Goal: Task Accomplishment & Management: Complete application form

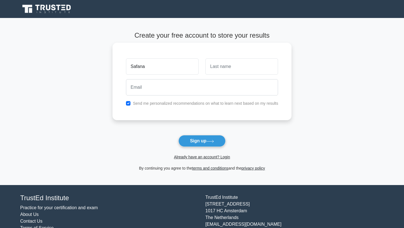
type input "Safana"
click at [221, 67] on input "text" at bounding box center [241, 66] width 73 height 16
type input "[PERSON_NAME]"
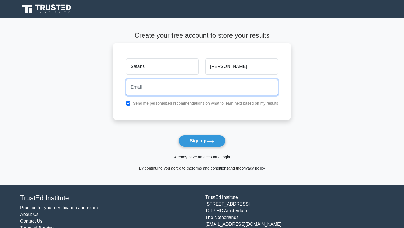
click at [179, 91] on input "email" at bounding box center [202, 87] width 152 height 16
type input "[EMAIL_ADDRESS][DOMAIN_NAME]"
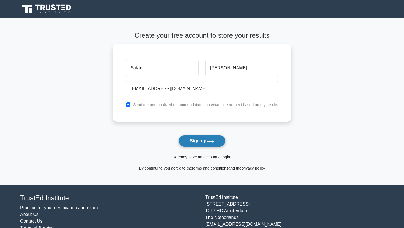
click at [190, 140] on button "Sign up" at bounding box center [201, 141] width 47 height 12
